Goal: Transaction & Acquisition: Download file/media

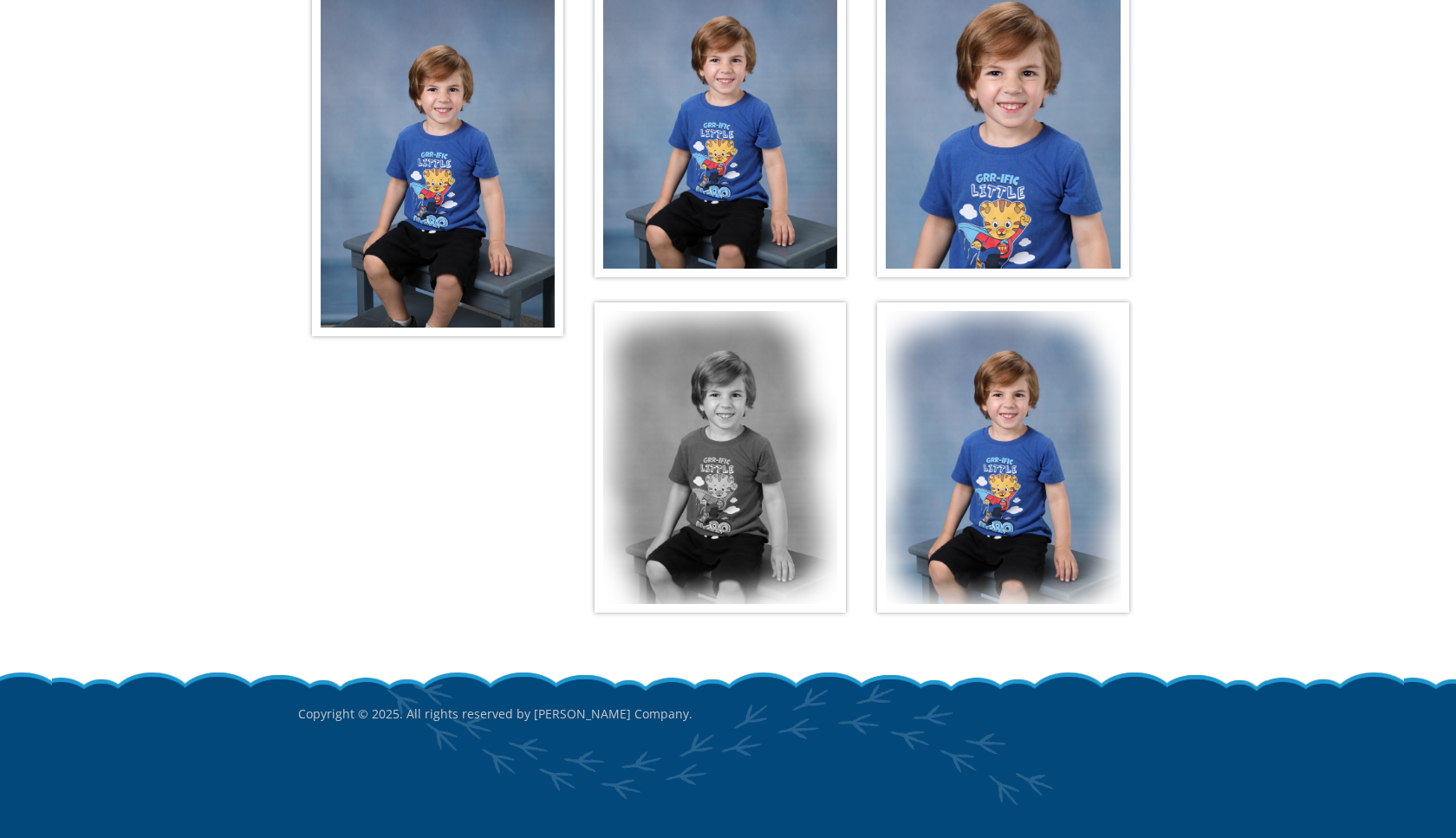
scroll to position [82, 0]
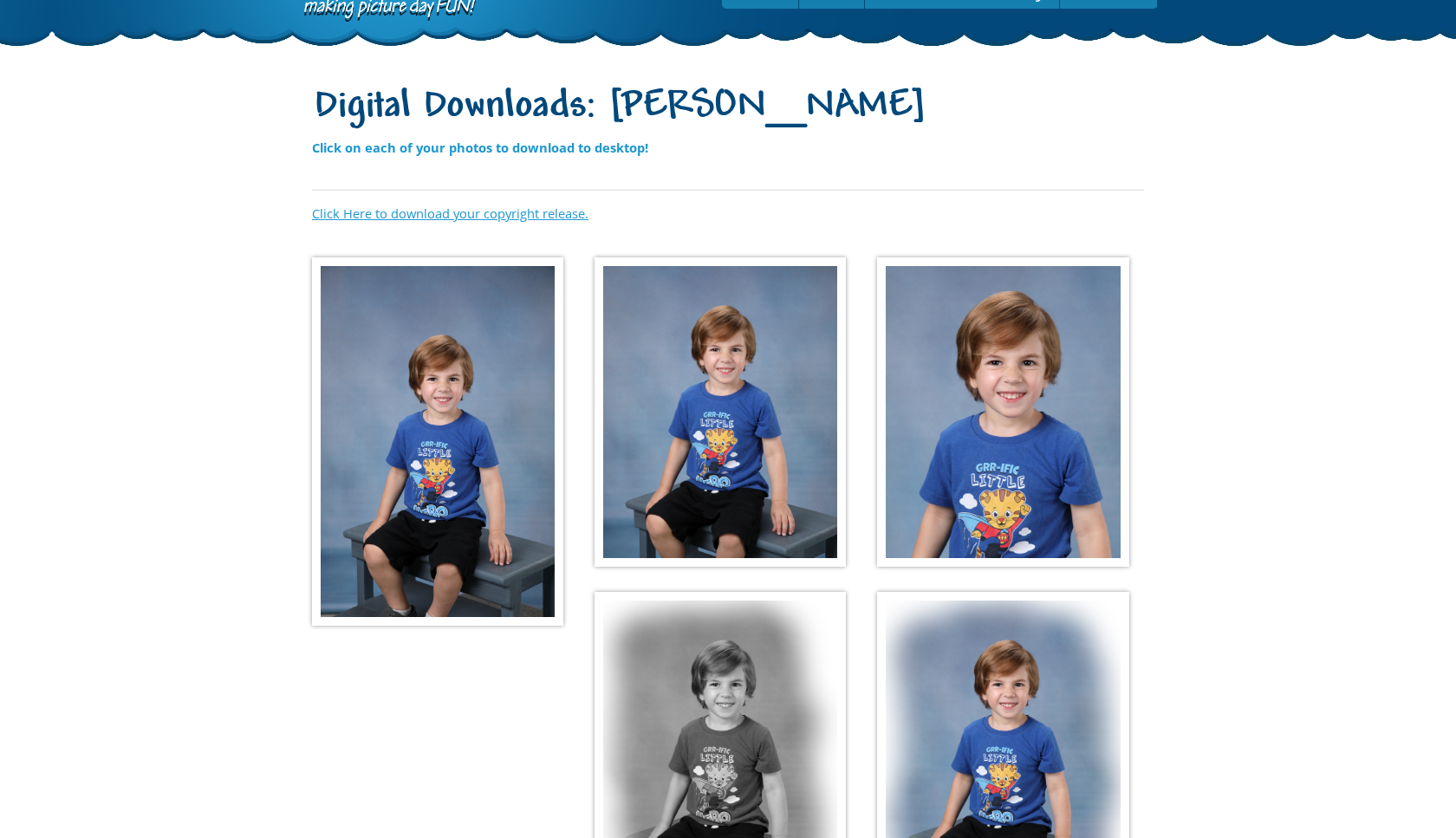
click at [433, 212] on link "Click Here to download your copyright release." at bounding box center [450, 213] width 276 height 17
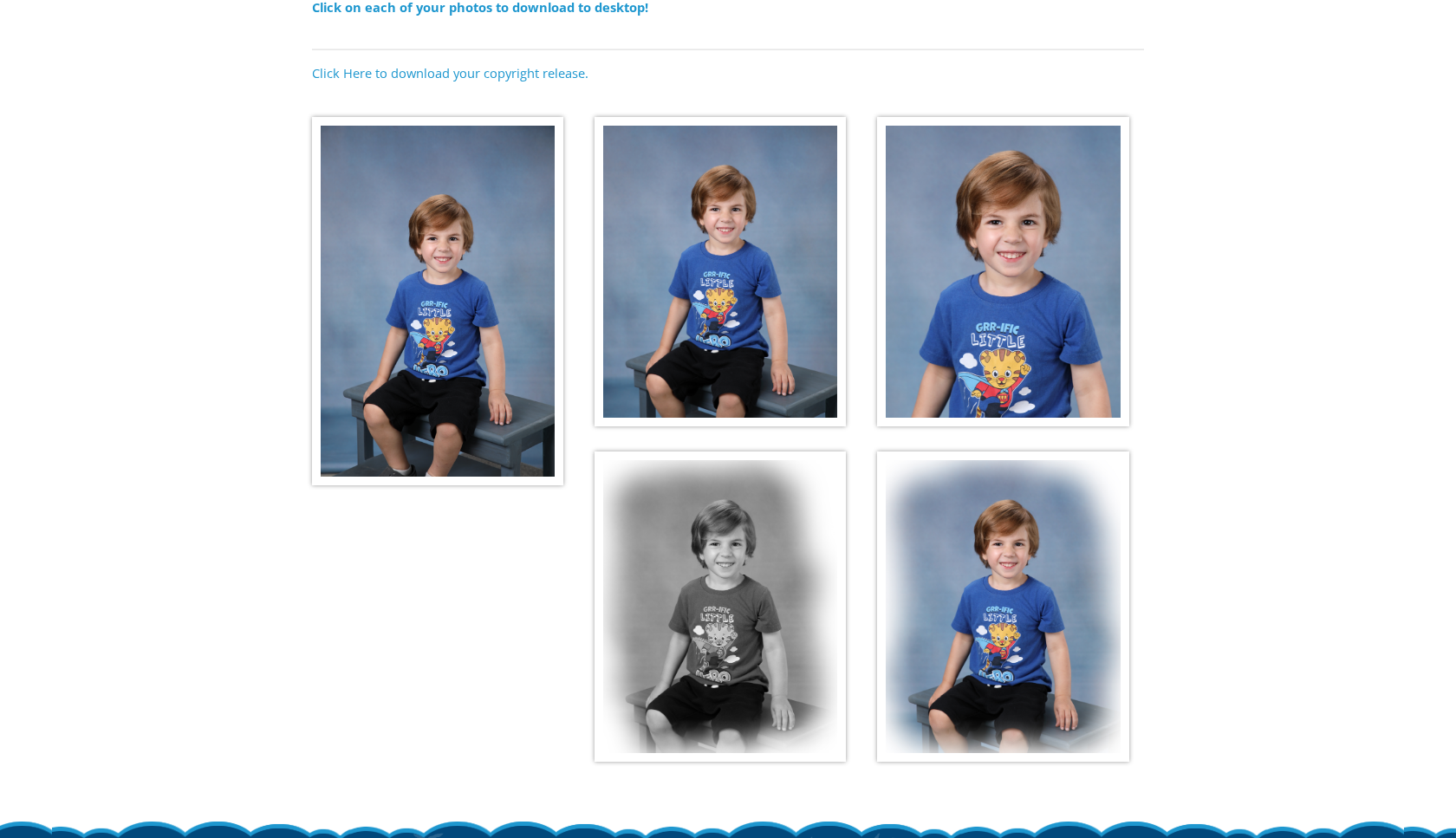
scroll to position [253, 0]
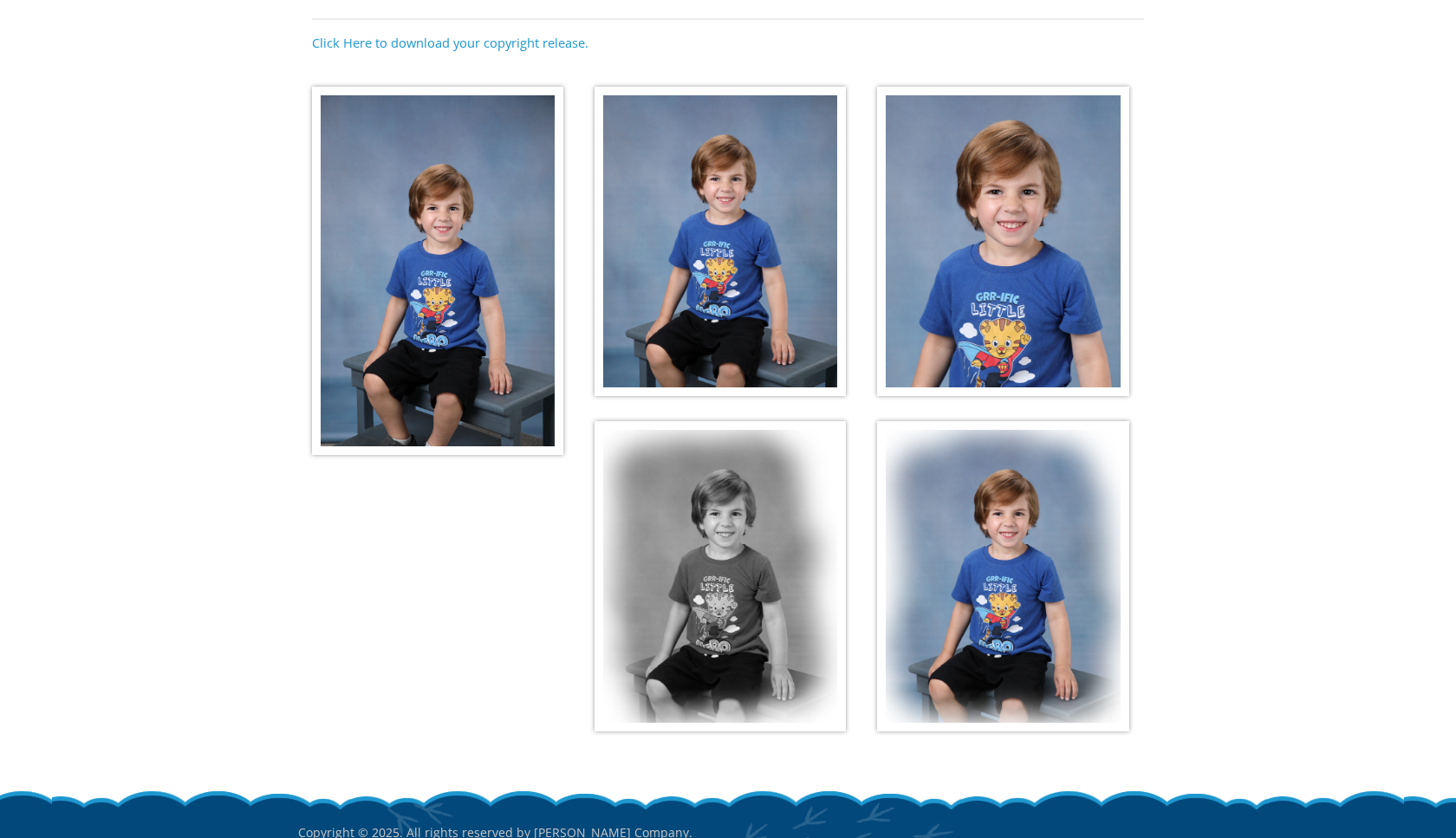
click at [465, 302] on img at bounding box center [438, 271] width 251 height 369
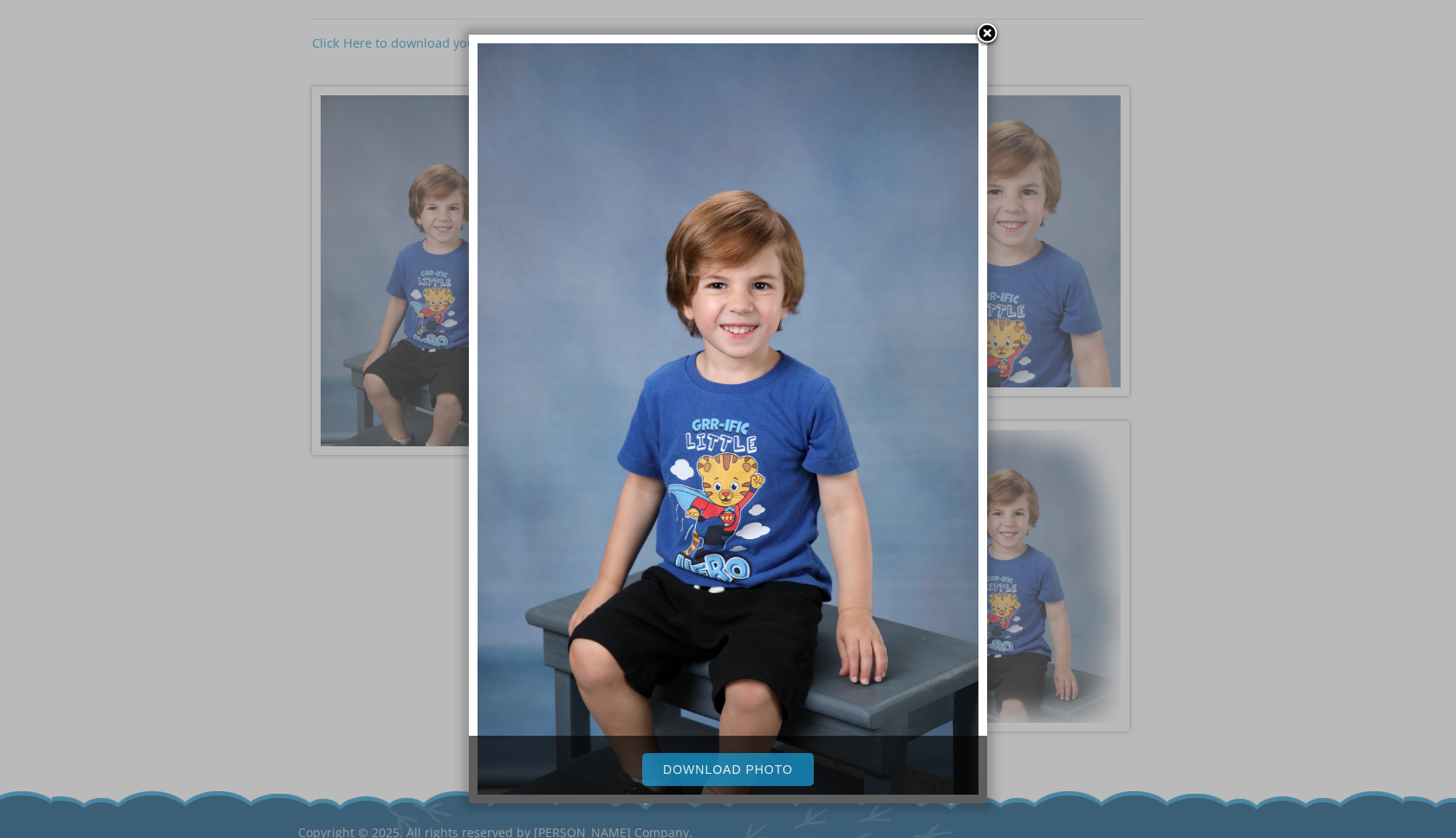
click at [724, 769] on link "Download Photo" at bounding box center [728, 770] width 172 height 32
click at [987, 35] on link at bounding box center [987, 34] width 26 height 26
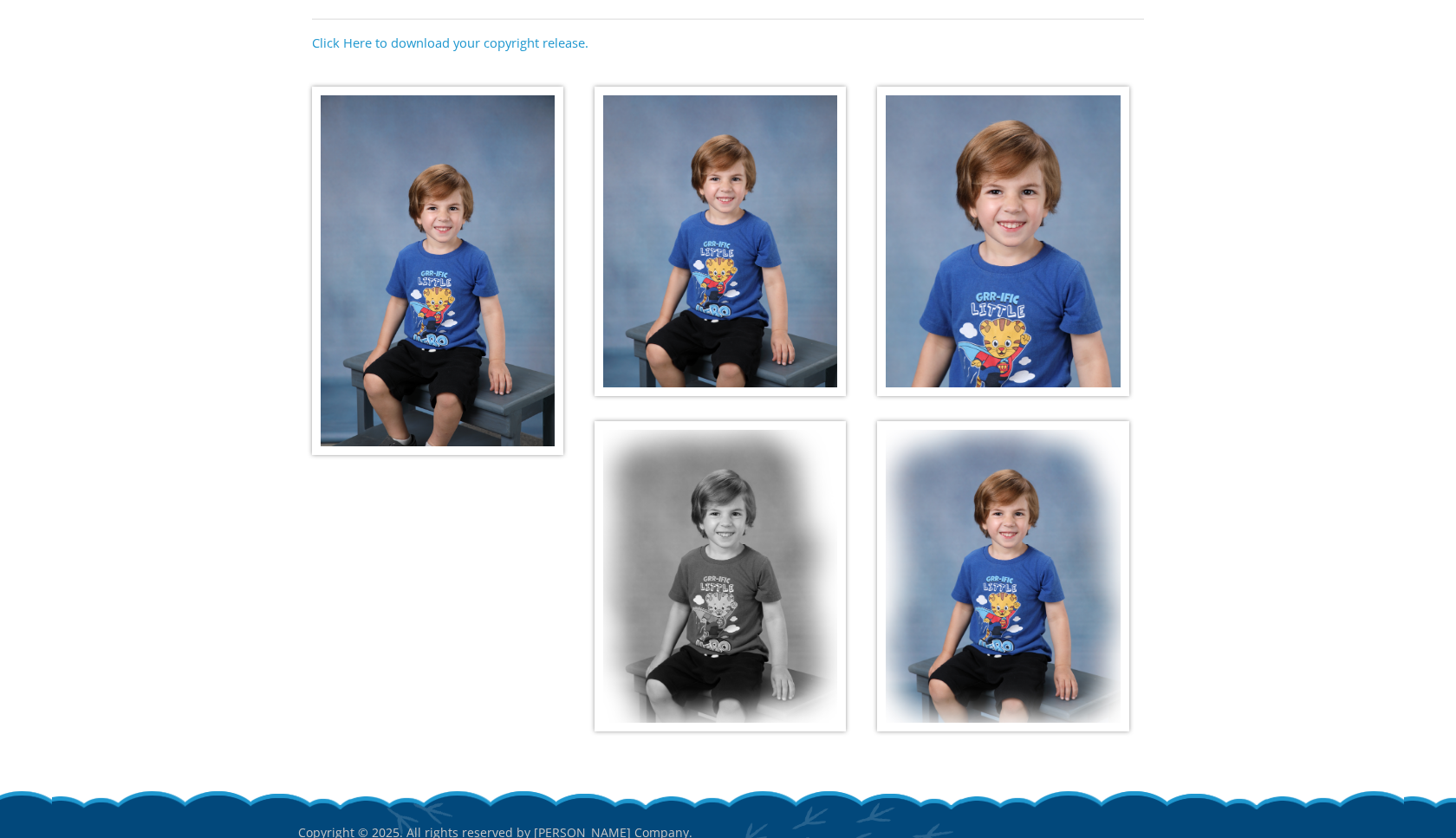
click at [709, 421] on img at bounding box center [719, 576] width 251 height 311
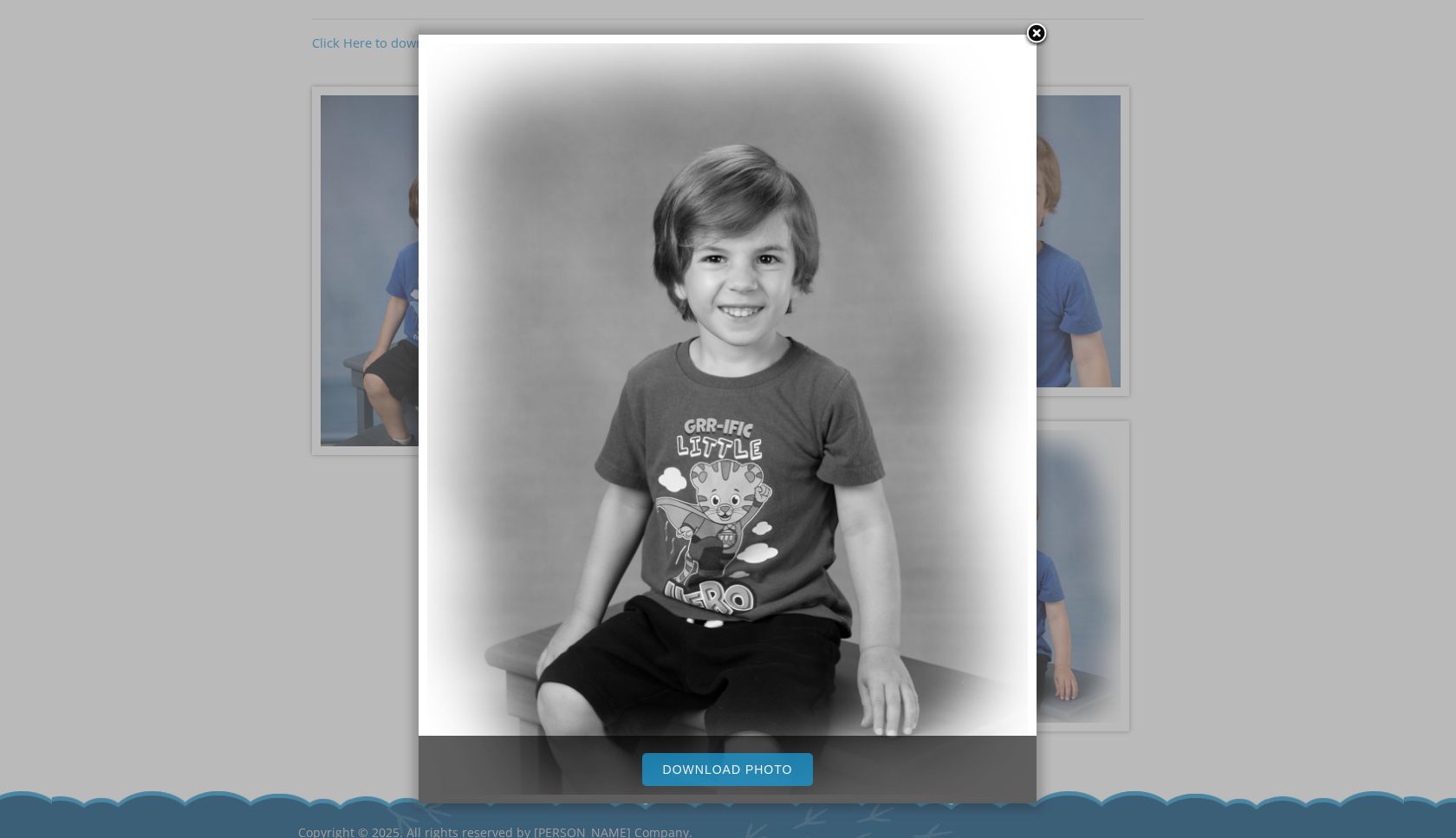
click at [738, 774] on link "Download Photo" at bounding box center [728, 770] width 172 height 32
click at [1038, 33] on link at bounding box center [1037, 34] width 26 height 26
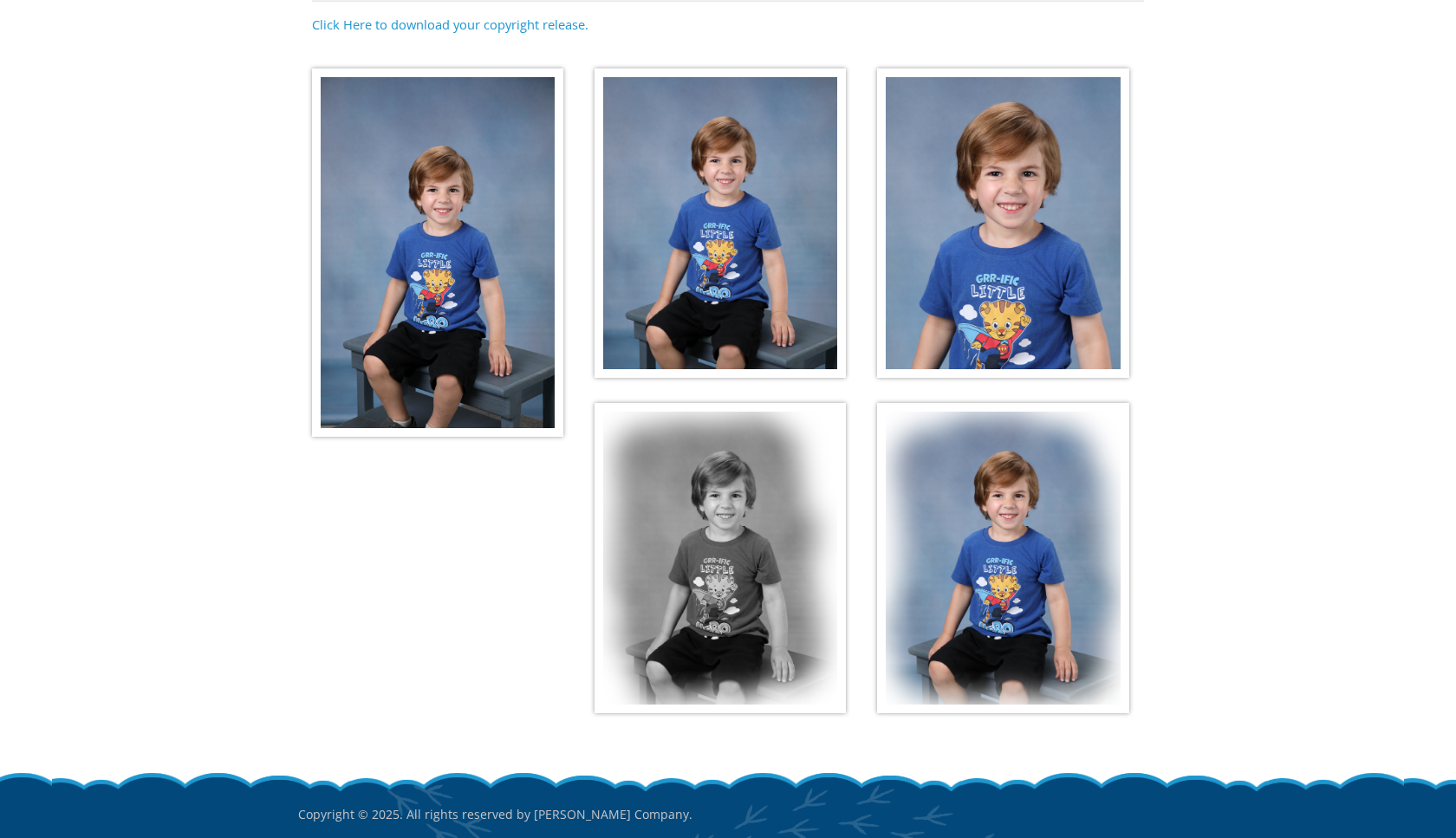
scroll to position [267, 0]
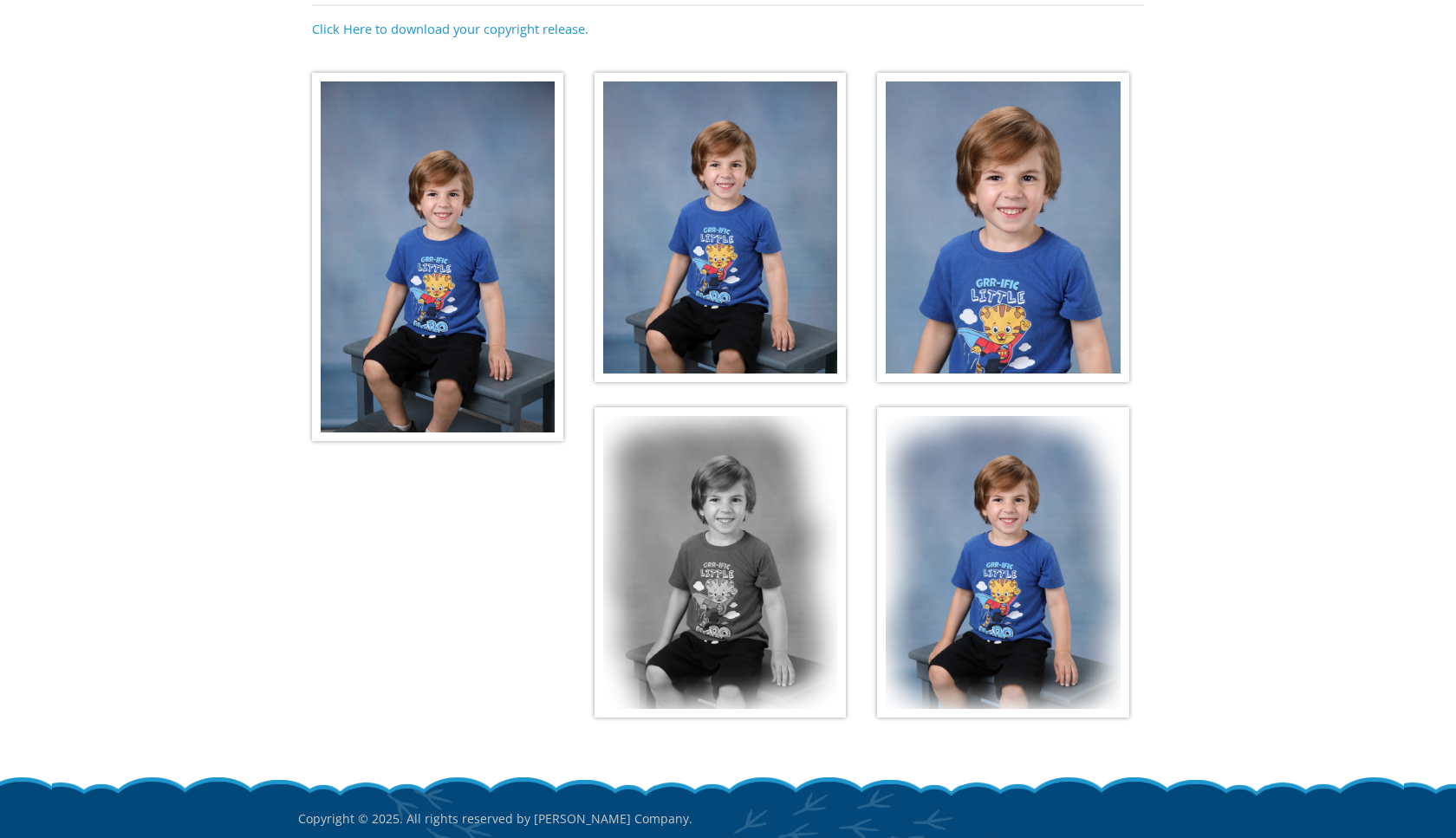
click at [739, 216] on img at bounding box center [719, 227] width 251 height 311
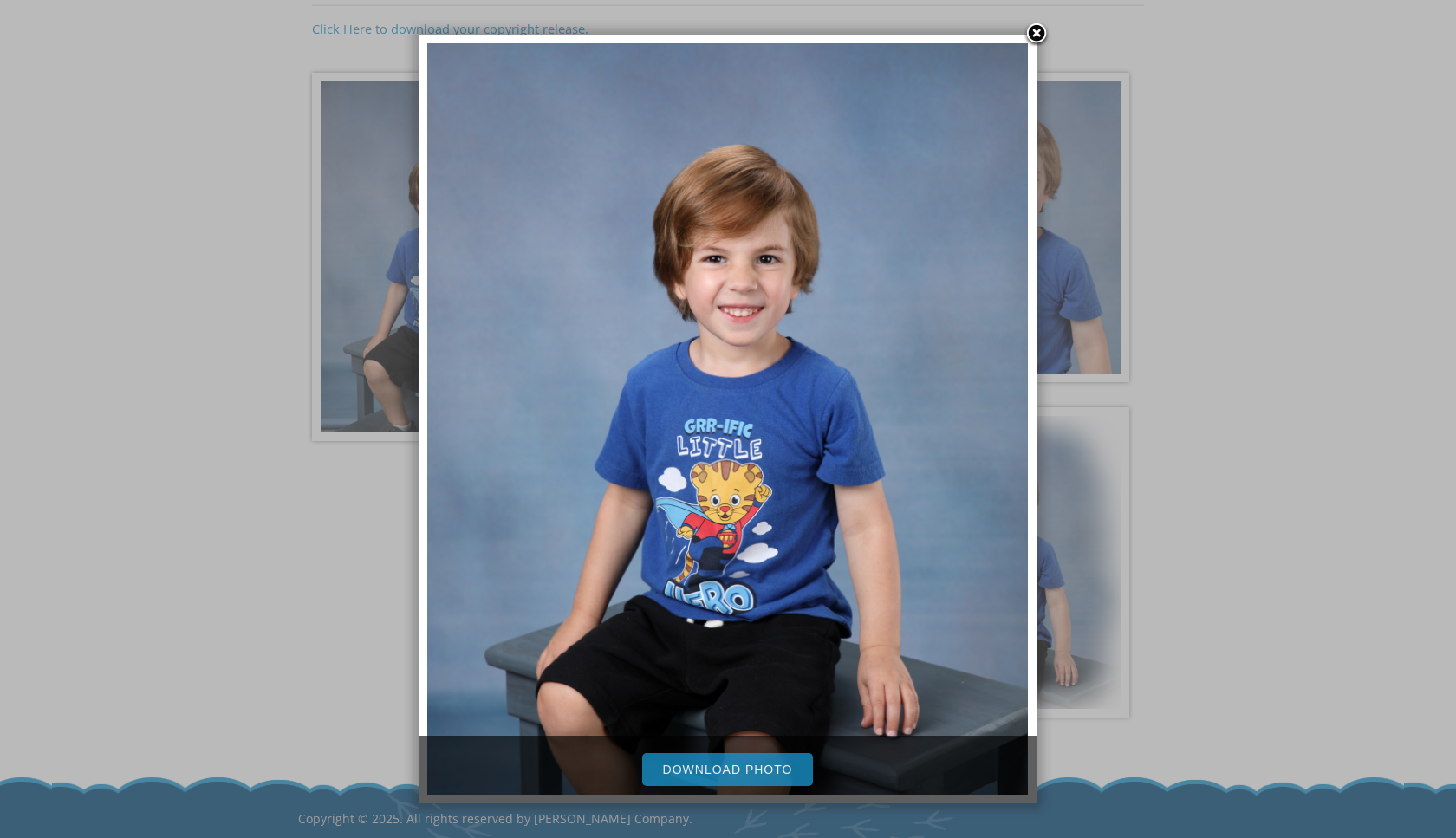
click at [750, 780] on link "Download Photo" at bounding box center [728, 770] width 172 height 32
click at [1037, 30] on link at bounding box center [1037, 34] width 26 height 26
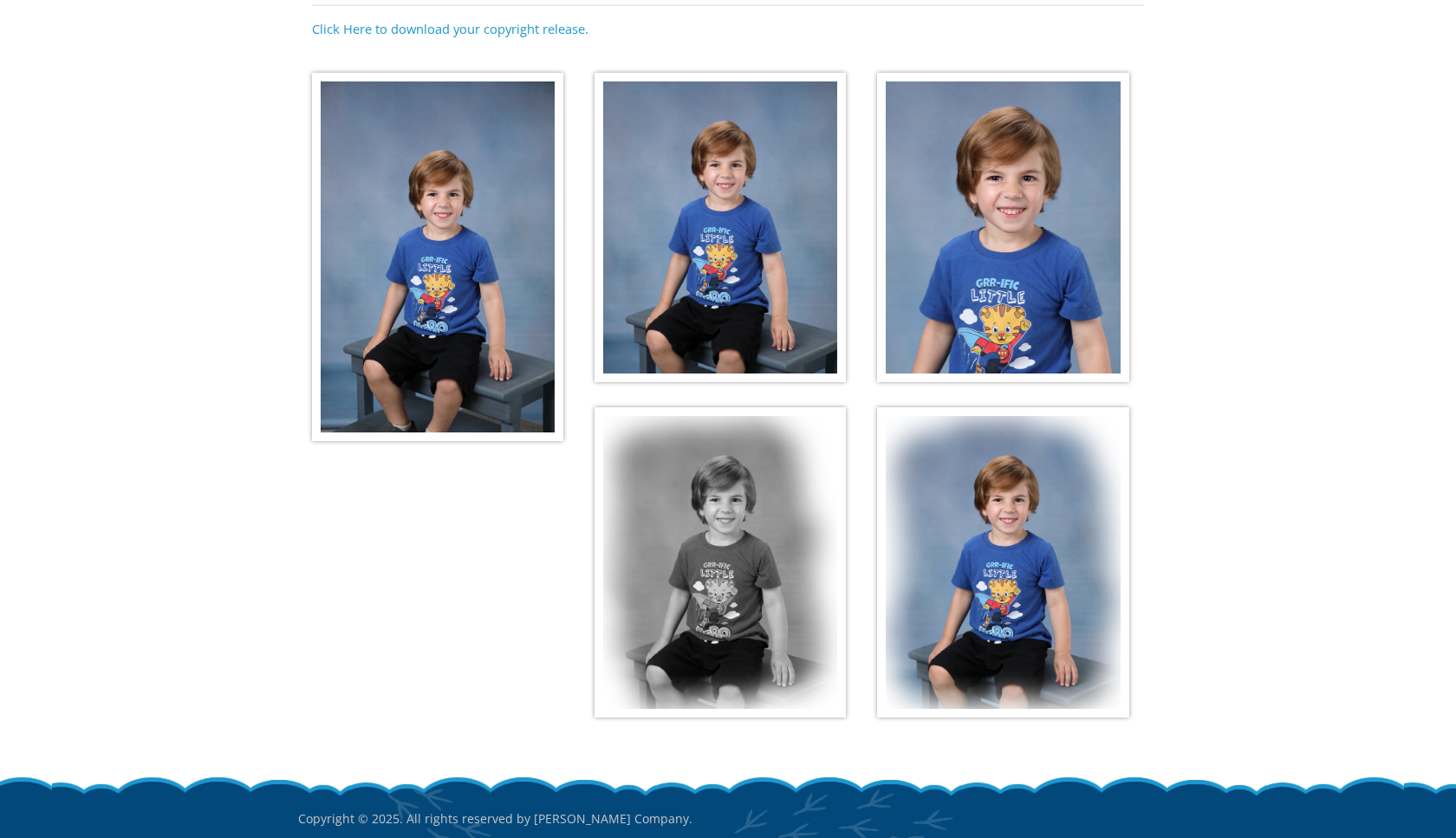
click at [964, 276] on img at bounding box center [1002, 227] width 251 height 311
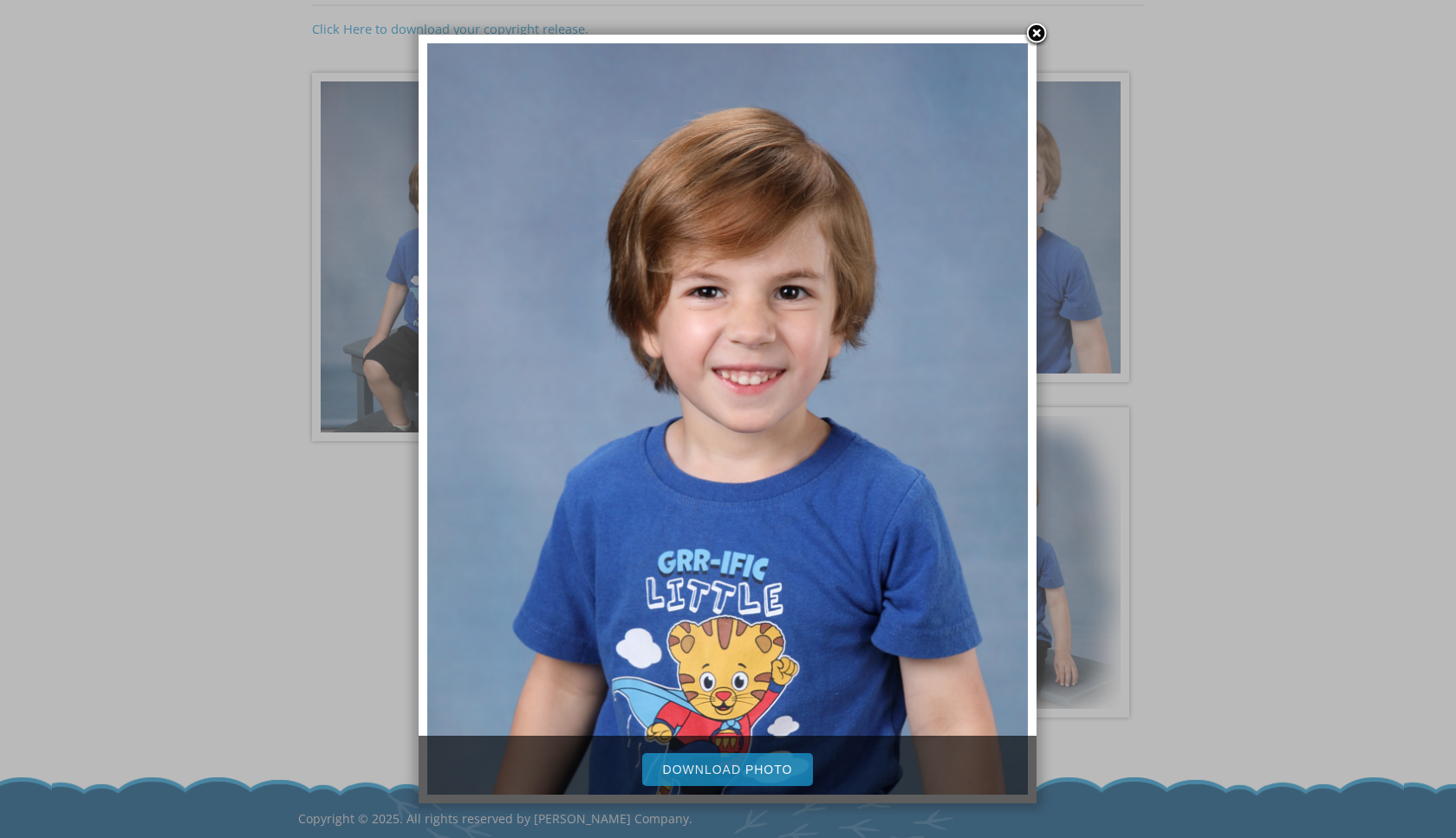
click at [736, 768] on link "Download Photo" at bounding box center [728, 770] width 172 height 32
click at [1038, 32] on link at bounding box center [1037, 34] width 26 height 26
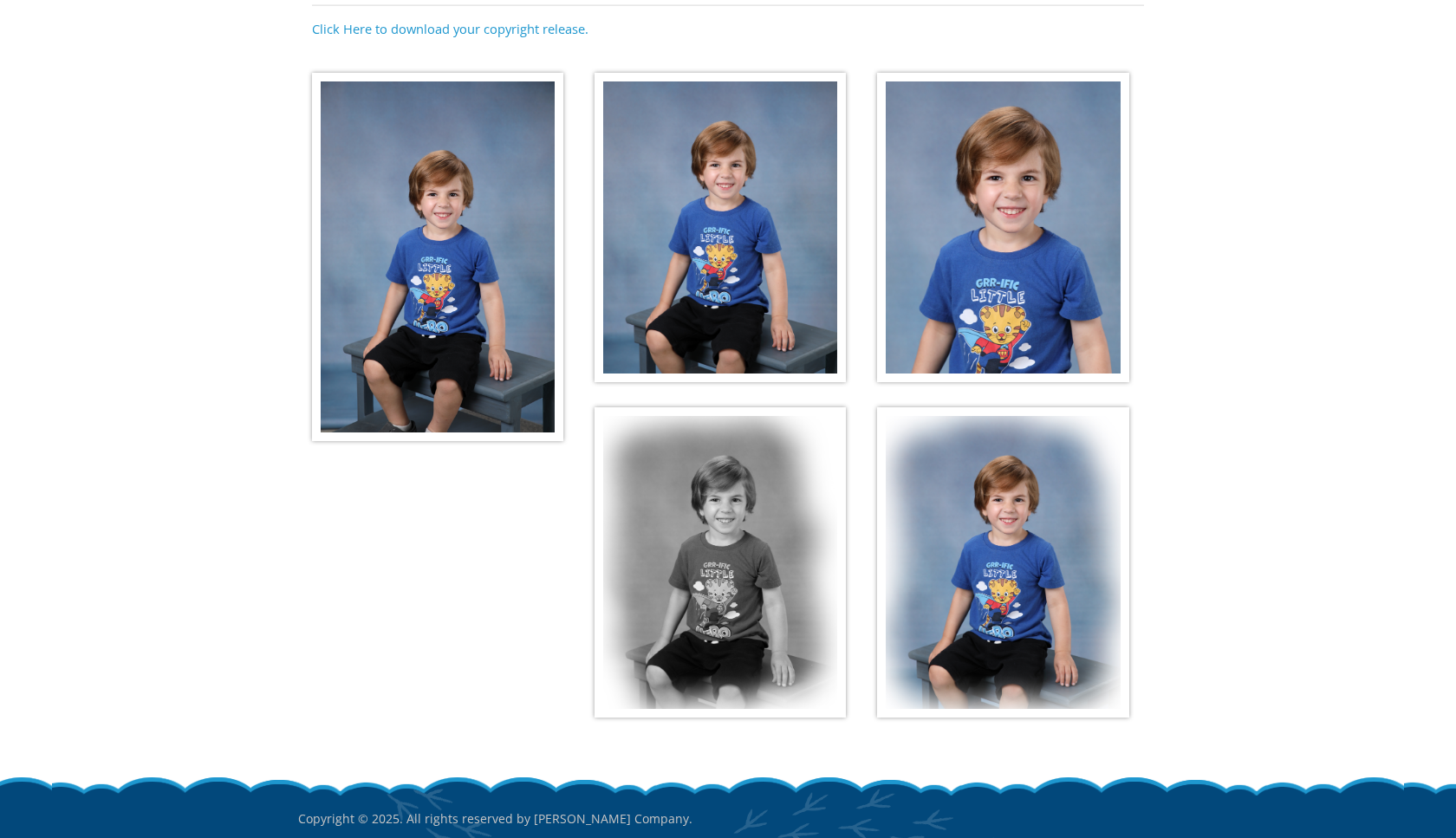
click at [949, 483] on div at bounding box center [728, 391] width 832 height 670
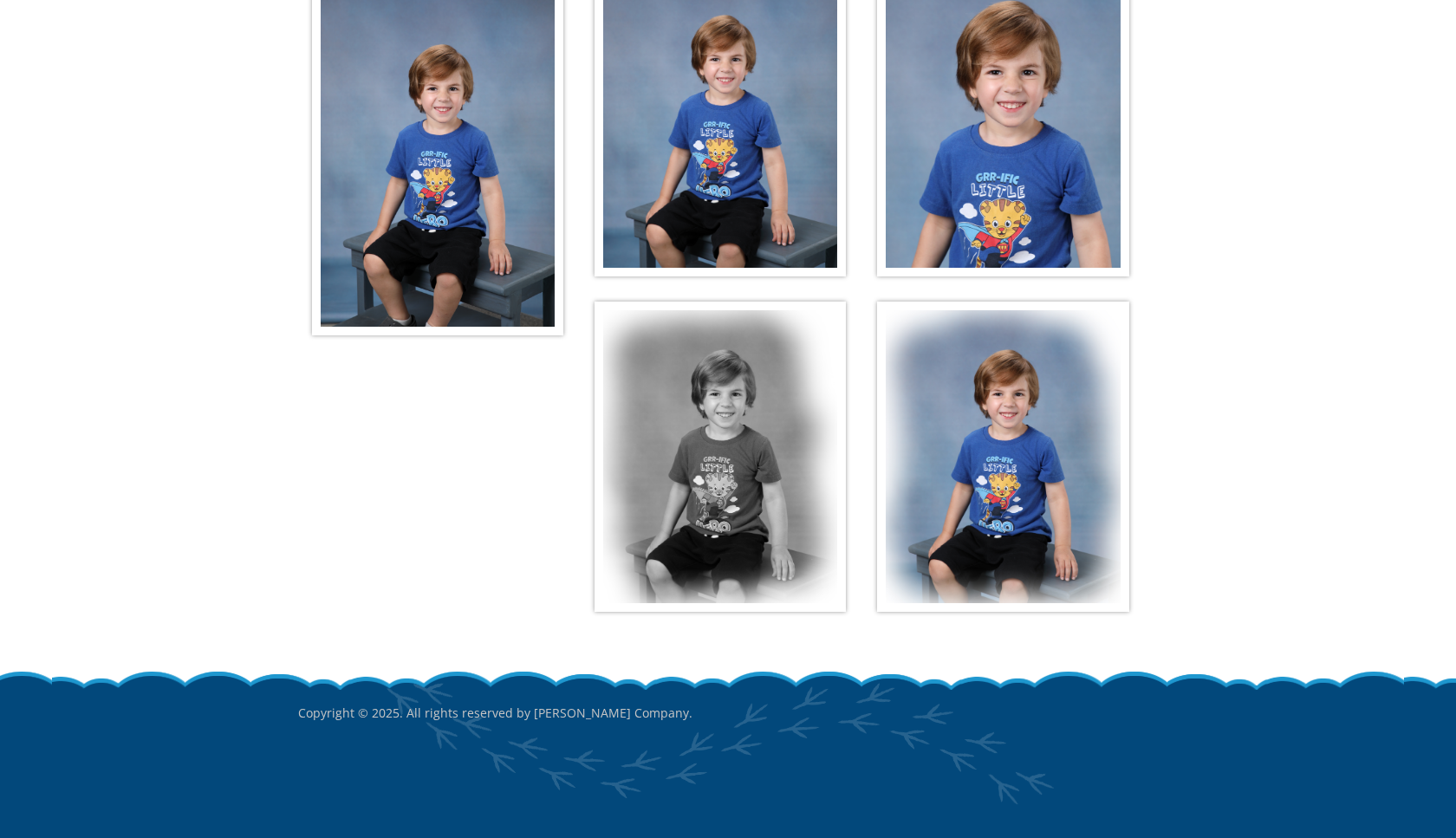
scroll to position [372, 0]
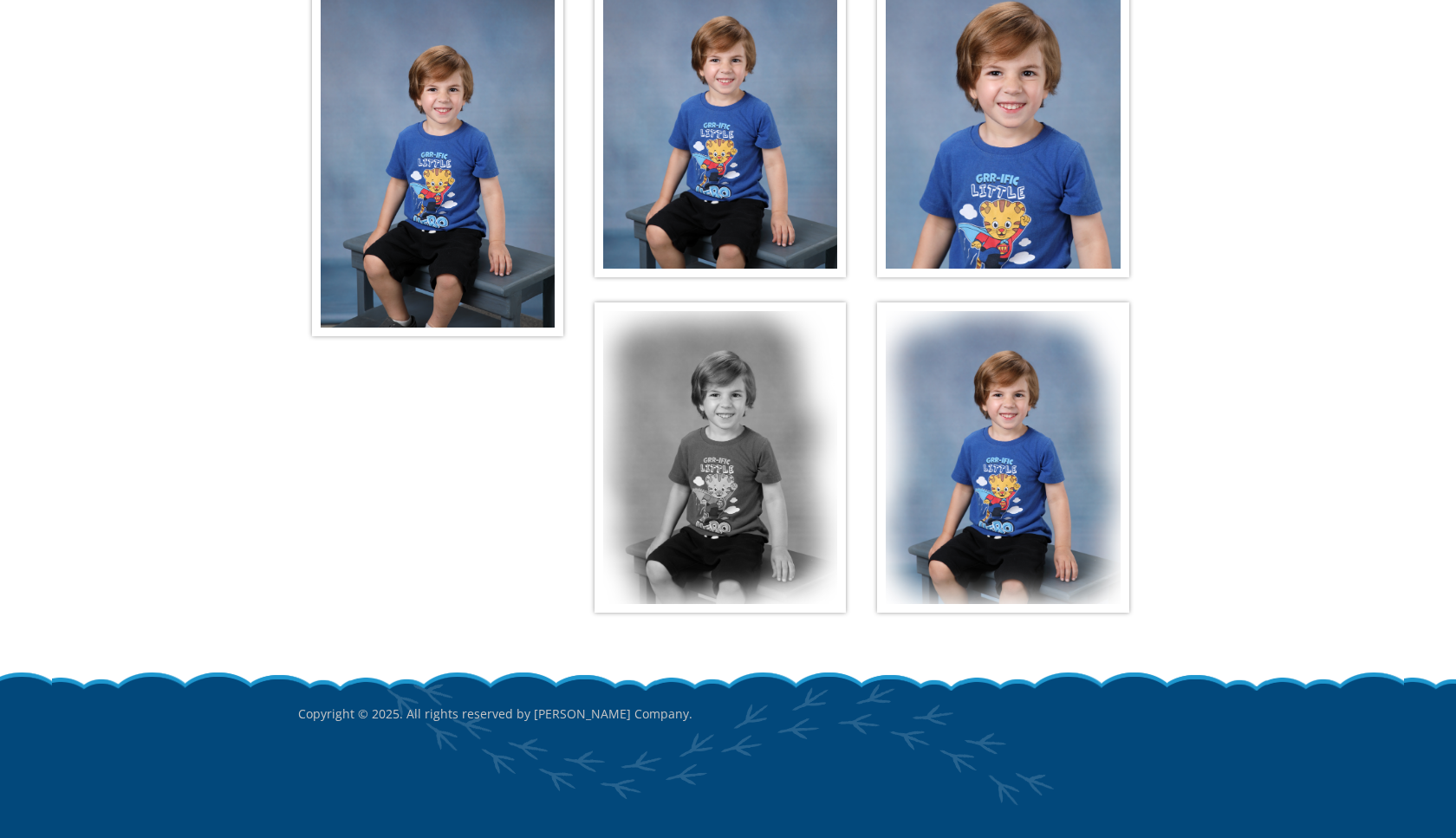
click at [1015, 445] on img at bounding box center [1002, 458] width 251 height 311
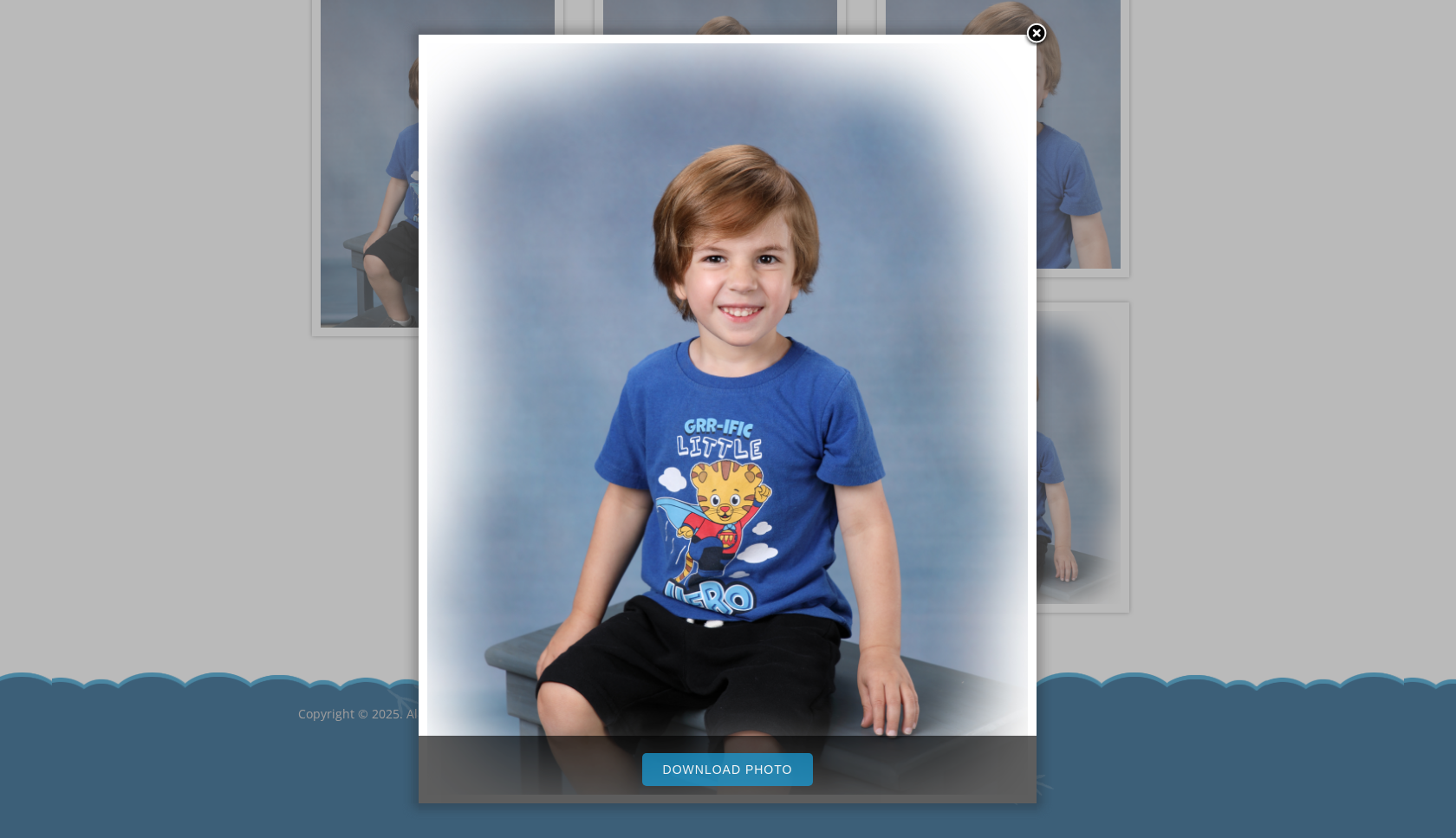
click at [738, 773] on link "Download Photo" at bounding box center [728, 770] width 172 height 32
click at [1036, 32] on link at bounding box center [1037, 34] width 26 height 26
